Goal: Task Accomplishment & Management: Manage account settings

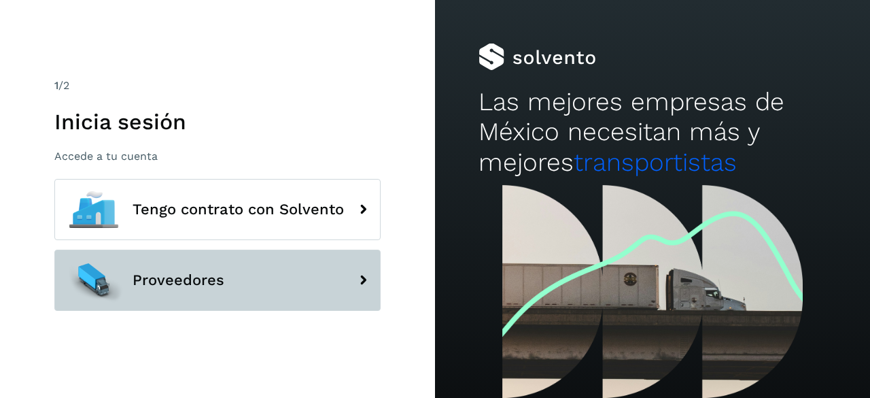
click at [272, 268] on button "Proveedores" at bounding box center [217, 280] width 326 height 61
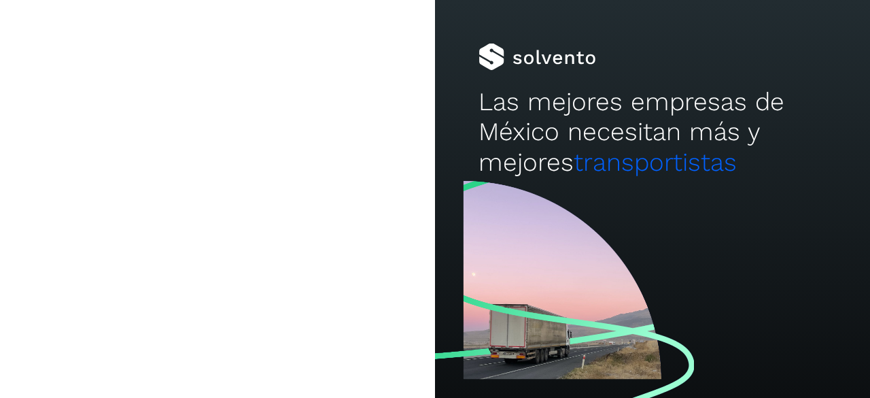
type input "**********"
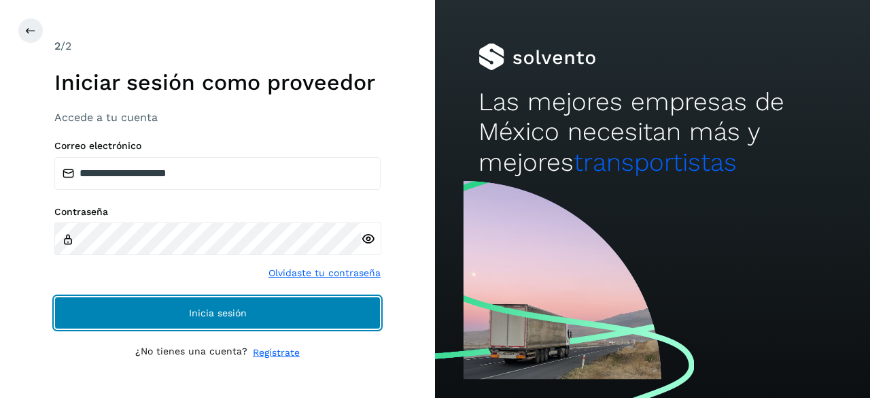
click at [292, 303] on button "Inicia sesión" at bounding box center [217, 312] width 326 height 33
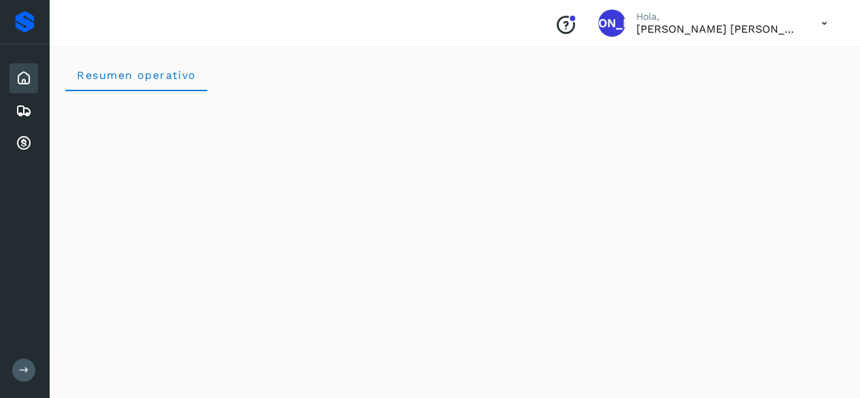
scroll to position [129, 0]
click at [19, 115] on icon at bounding box center [24, 111] width 16 height 16
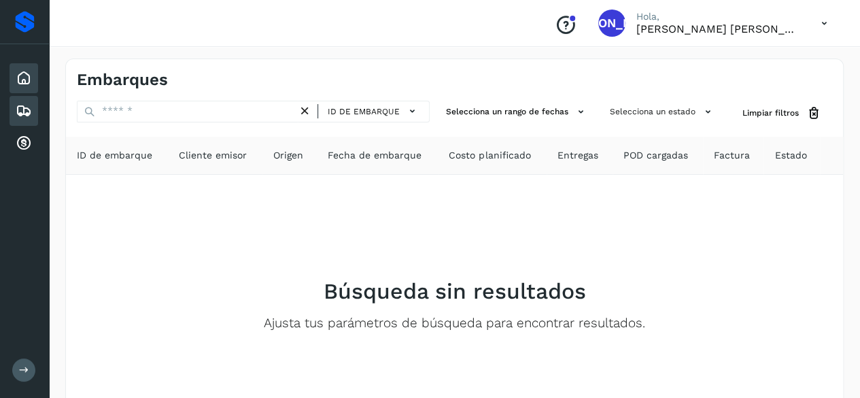
click at [27, 70] on icon at bounding box center [24, 78] width 16 height 16
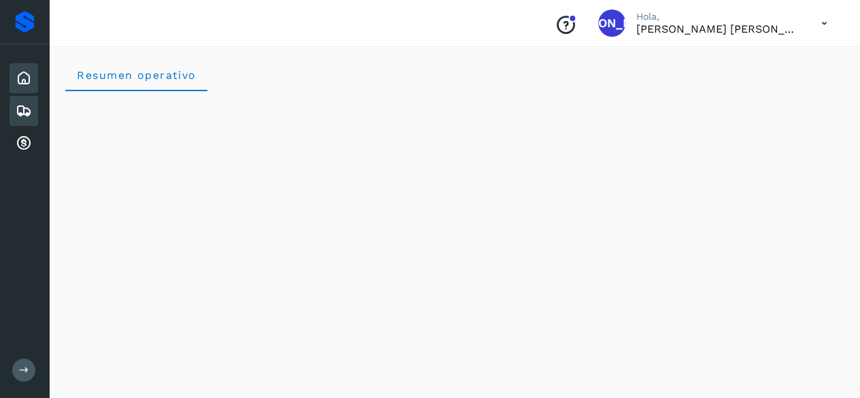
click at [31, 118] on icon at bounding box center [24, 111] width 16 height 16
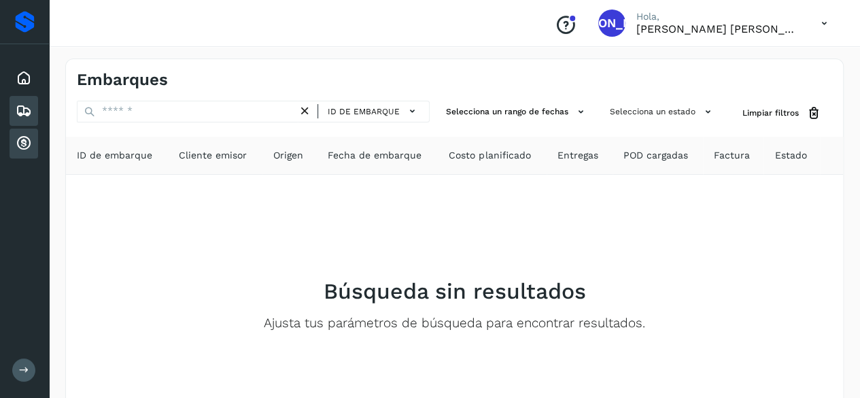
click at [33, 145] on div "Cuentas por cobrar" at bounding box center [24, 144] width 29 height 30
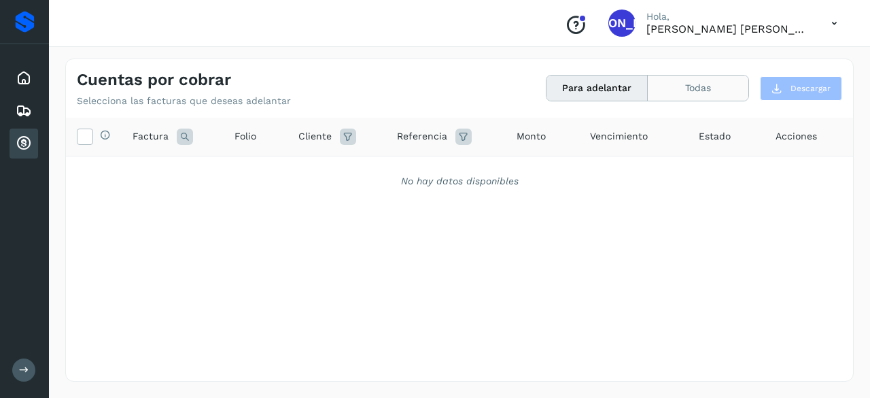
click at [689, 82] on button "Todas" at bounding box center [698, 87] width 101 height 25
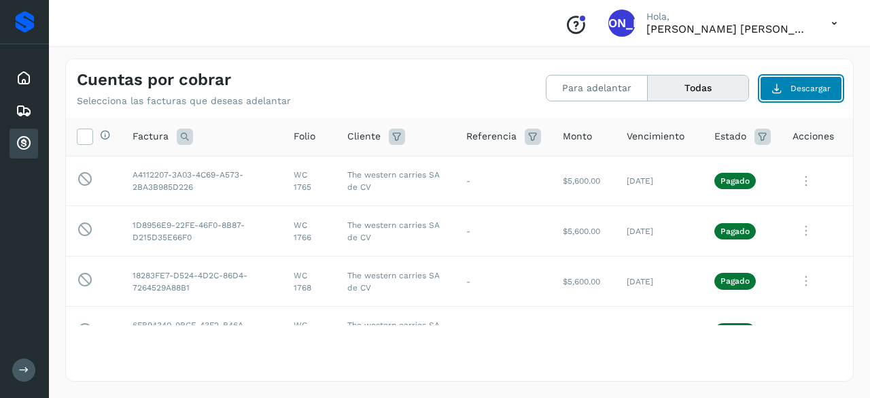
click at [794, 76] on button "Descargar" at bounding box center [801, 88] width 82 height 24
